Goal: Task Accomplishment & Management: Manage account settings

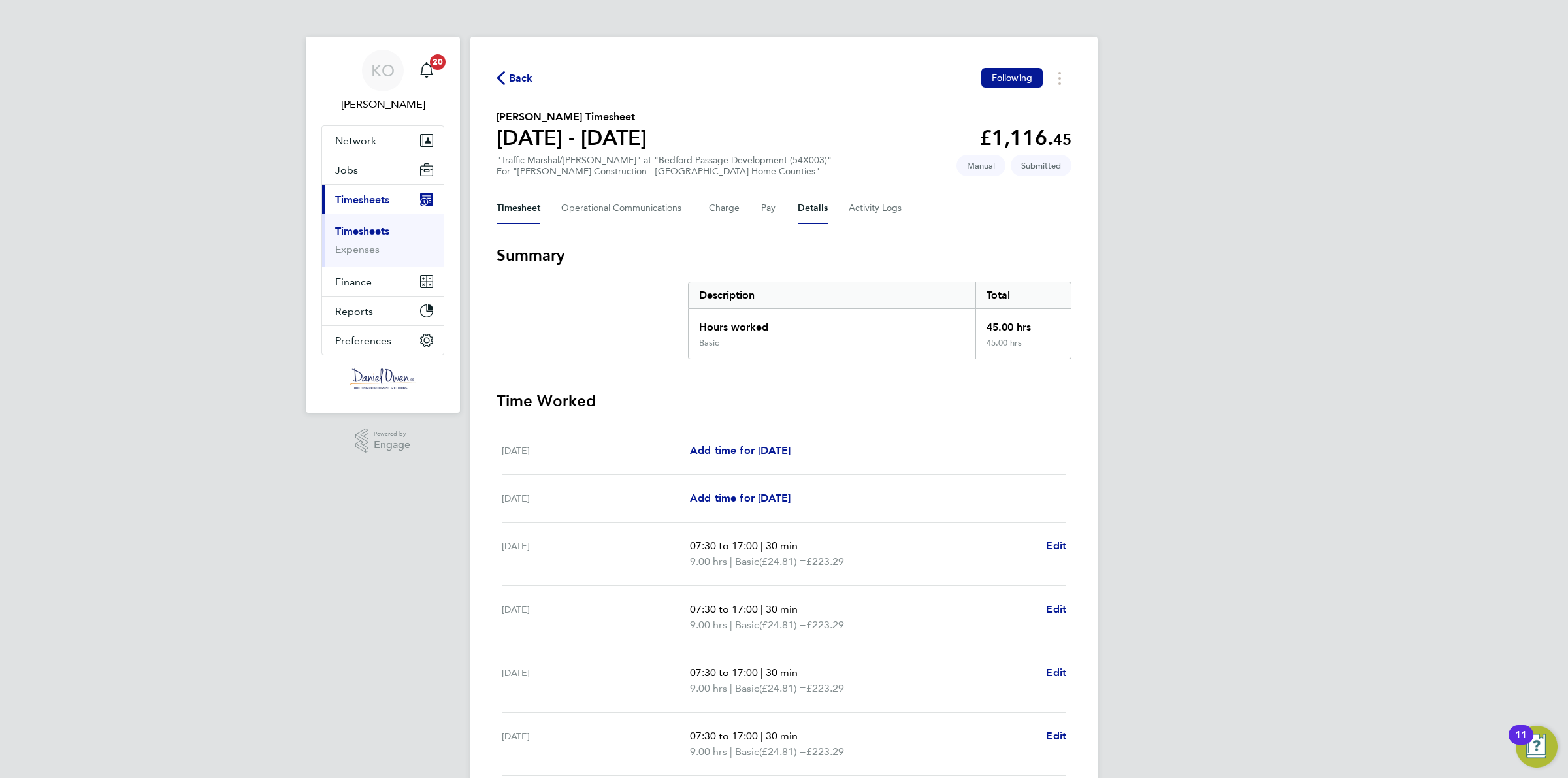
click at [818, 204] on button "Details" at bounding box center [813, 208] width 30 height 31
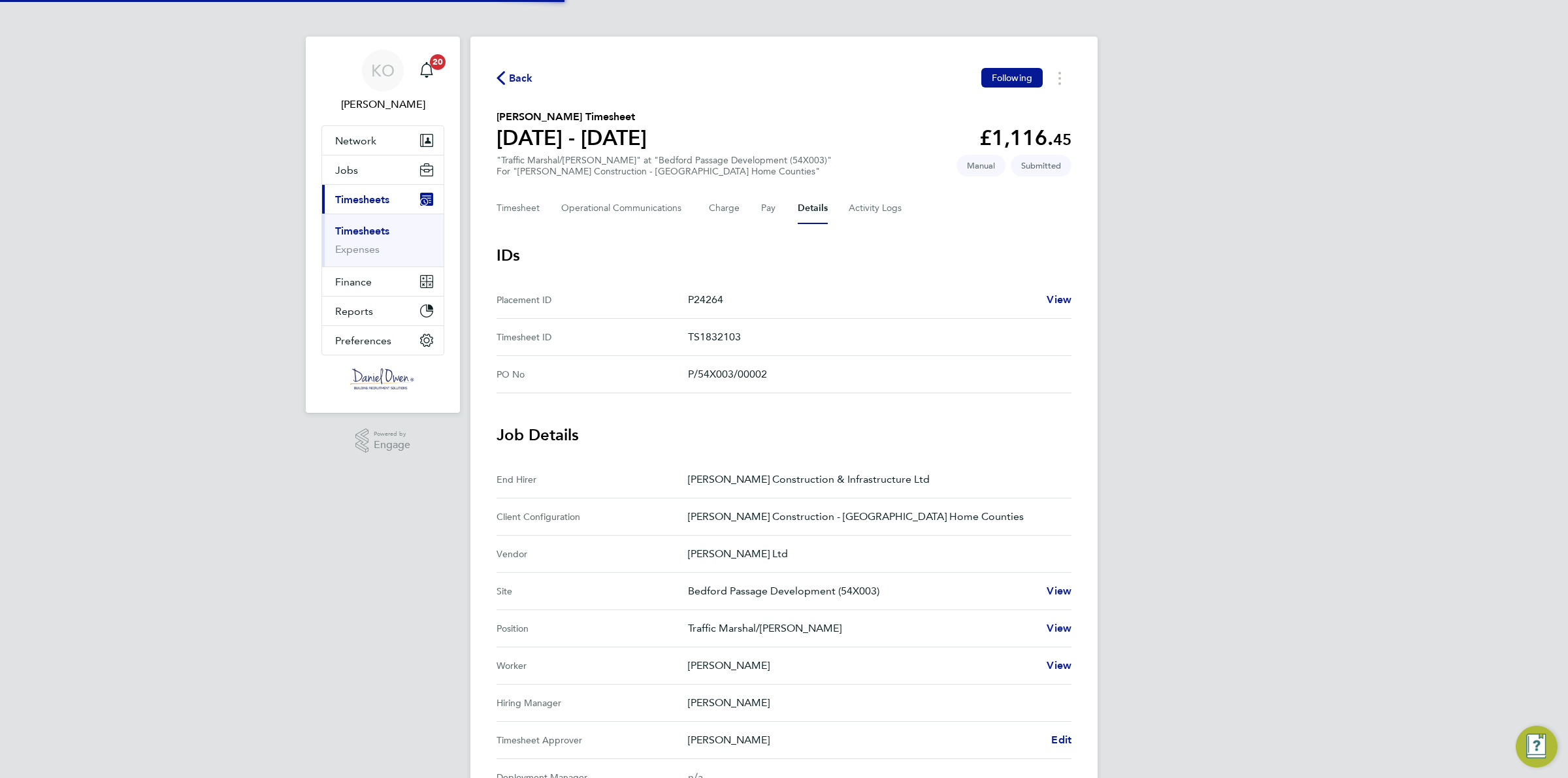
scroll to position [204, 0]
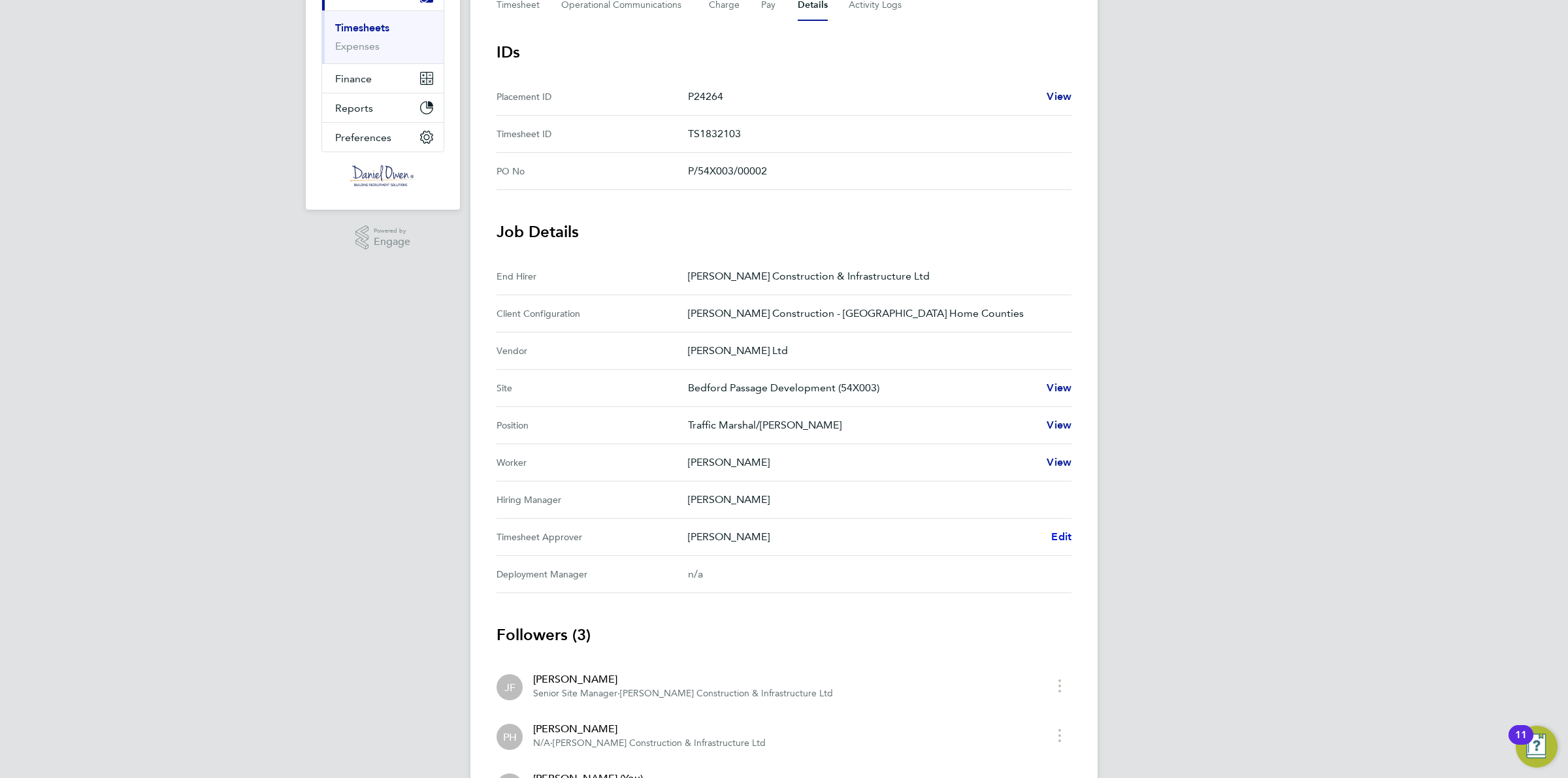
click at [1061, 537] on span "Edit" at bounding box center [1061, 536] width 20 height 12
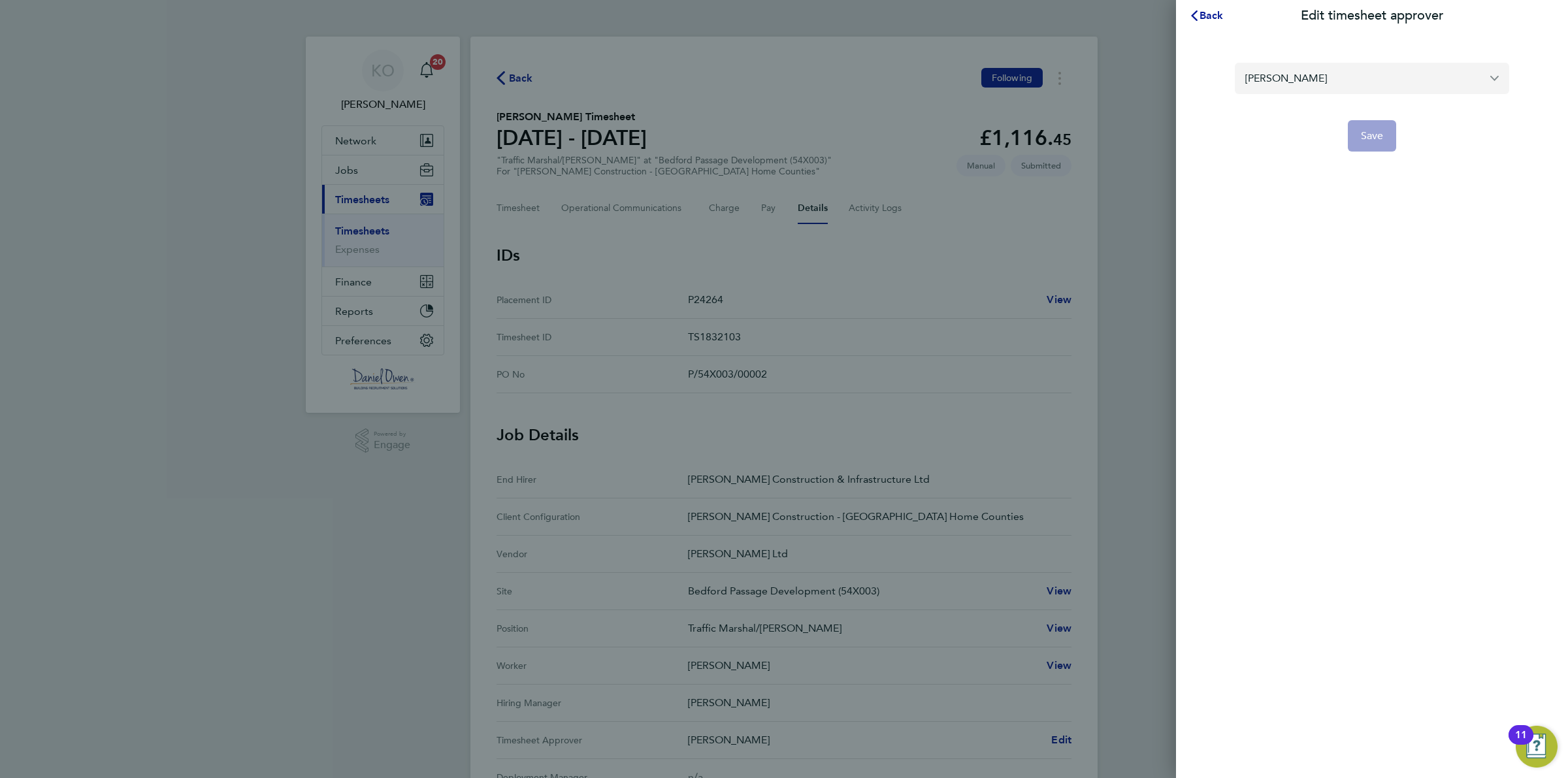
click at [1308, 72] on input "[PERSON_NAME]" at bounding box center [1372, 78] width 274 height 31
click at [1406, 103] on li "[PERSON_NAME]" at bounding box center [1372, 110] width 274 height 32
type input "[PERSON_NAME]"
click at [1383, 138] on span "Save" at bounding box center [1372, 136] width 23 height 13
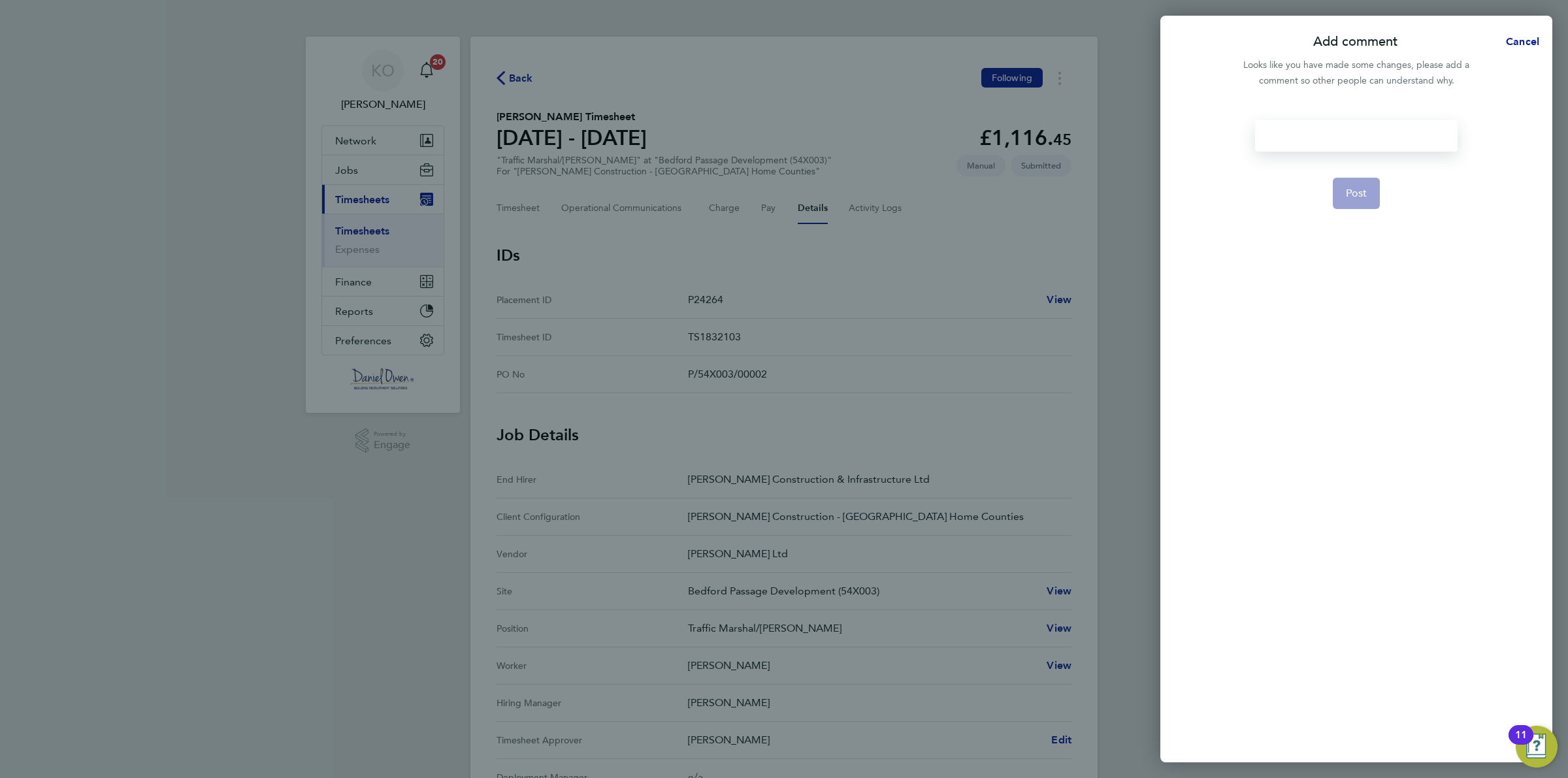
click at [1337, 137] on div at bounding box center [1356, 136] width 202 height 31
click at [1362, 204] on button "Post" at bounding box center [1357, 193] width 48 height 31
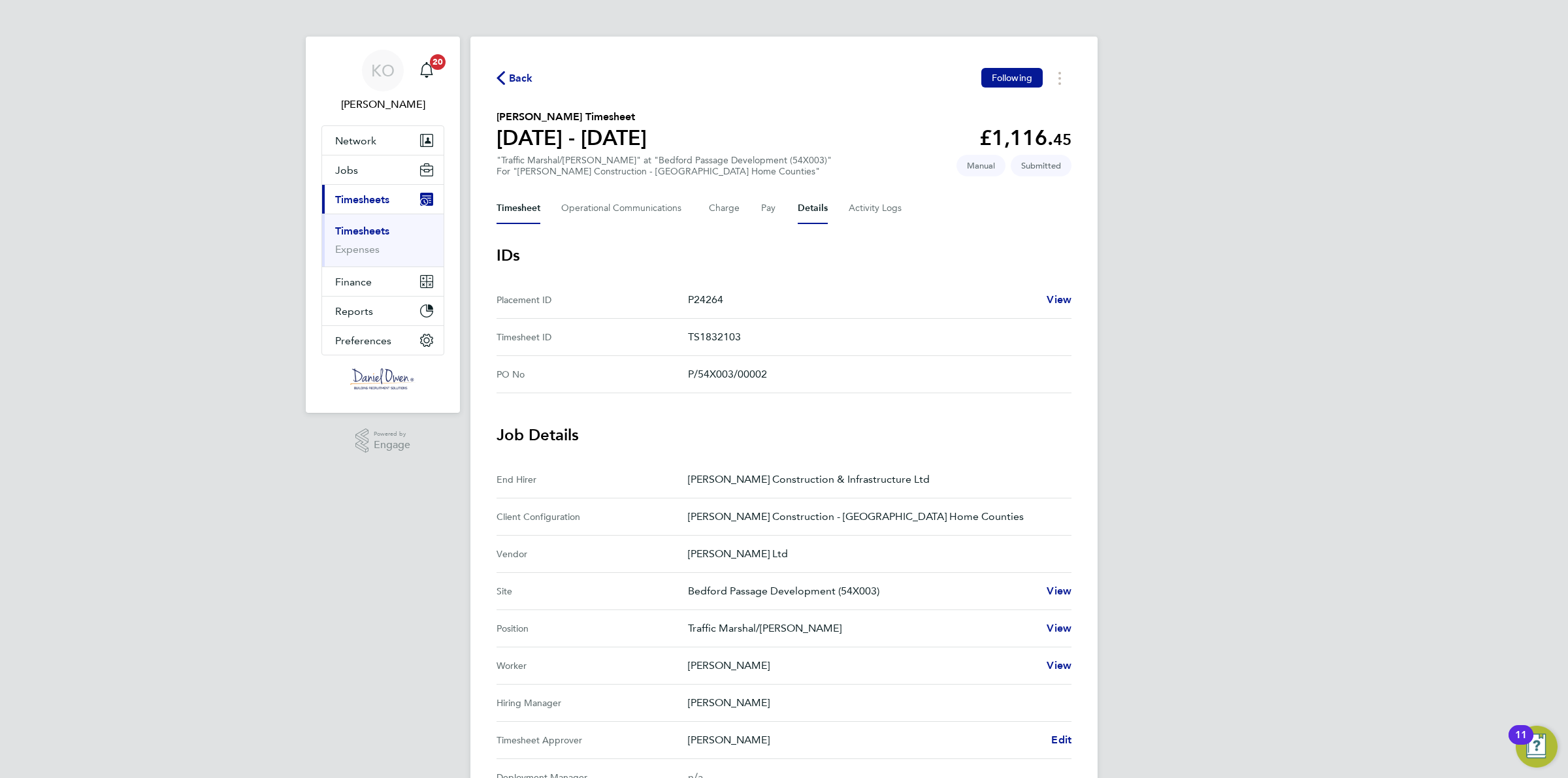
click at [530, 212] on button "Timesheet" at bounding box center [518, 208] width 44 height 31
